Goal: Information Seeking & Learning: Find contact information

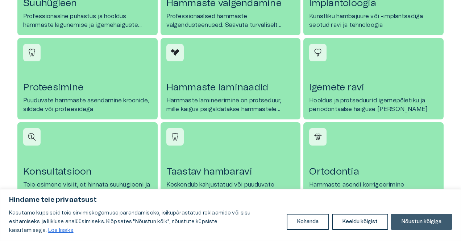
click at [430, 226] on button "Nõustun kõigiga" at bounding box center [421, 222] width 61 height 16
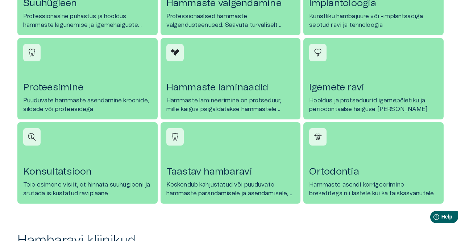
scroll to position [632, 0]
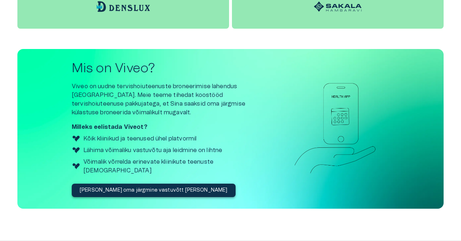
scroll to position [1229, 0]
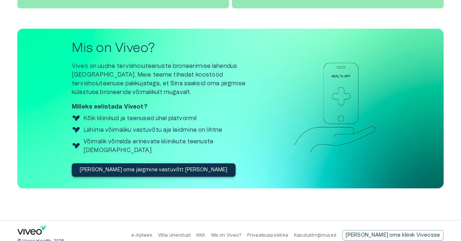
click at [306, 230] on div "e-Apteek Võta ühendust KKK Mis on Viveo? Privaatsuspoliitika Kasutustingimused …" at bounding box center [287, 235] width 313 height 11
click at [288, 233] on link "Privaatsuspoliitika" at bounding box center [267, 235] width 41 height 4
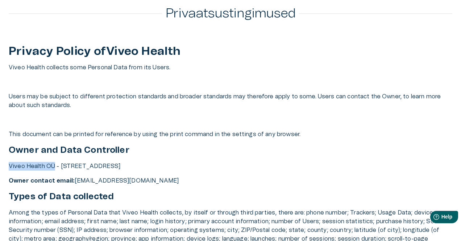
drag, startPoint x: 9, startPoint y: 165, endPoint x: 54, endPoint y: 163, distance: 45.0
click at [54, 163] on p "Viveo Health OÜ - [STREET_ADDRESS]" at bounding box center [231, 166] width 444 height 9
copy p "Viveo Health OÜ"
